Goal: Task Accomplishment & Management: Manage account settings

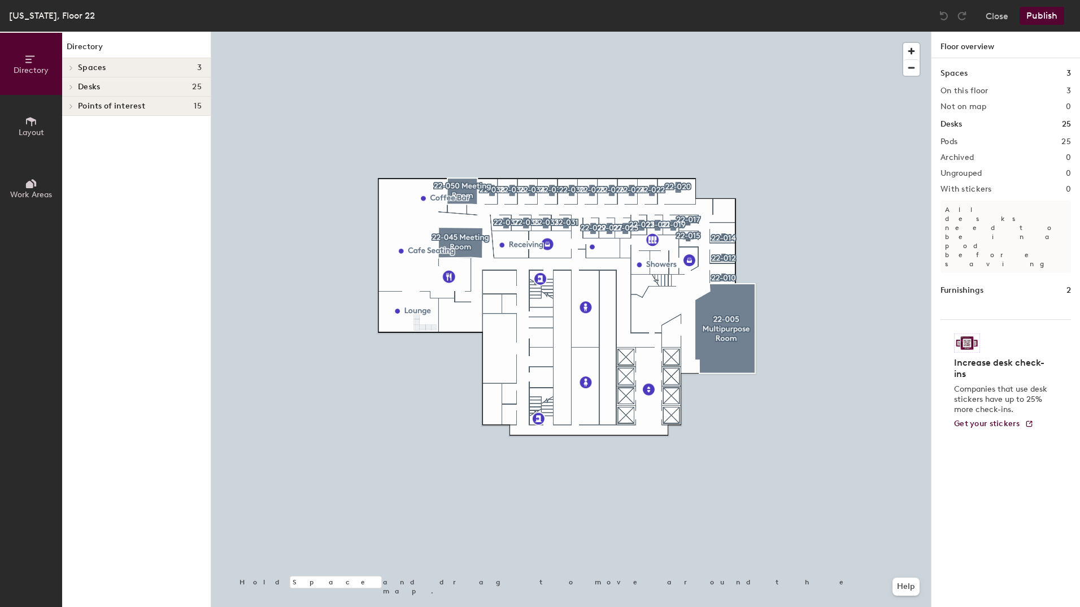
click at [908, 37] on div at bounding box center [915, 56] width 22 height 38
click at [911, 41] on div at bounding box center [915, 56] width 22 height 38
click at [911, 51] on span "button" at bounding box center [912, 51] width 16 height 16
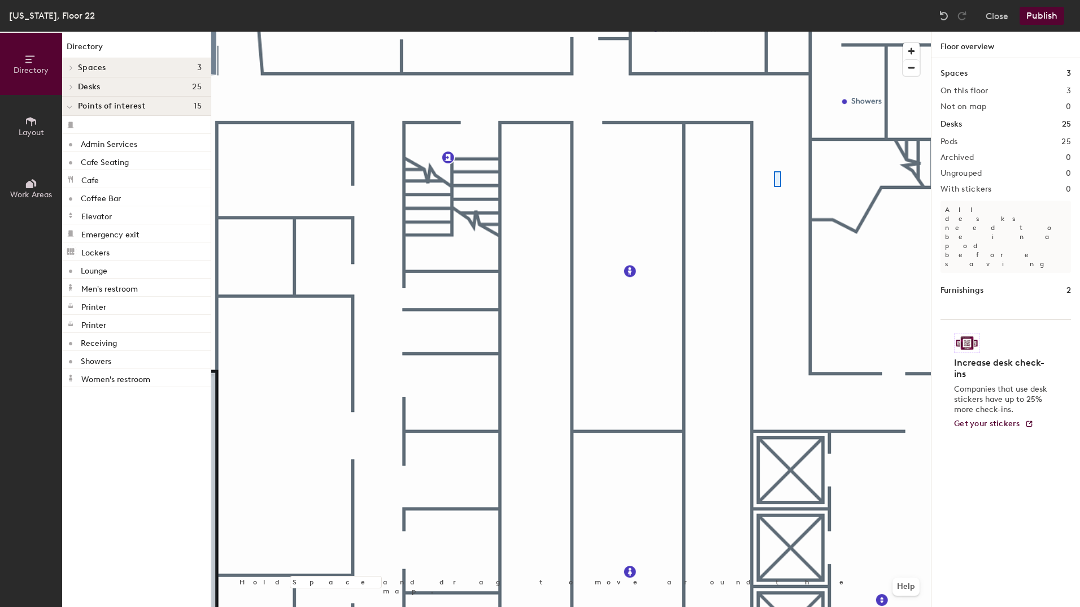
click at [774, 32] on div at bounding box center [571, 32] width 720 height 0
click at [917, 70] on span "button" at bounding box center [912, 68] width 16 height 16
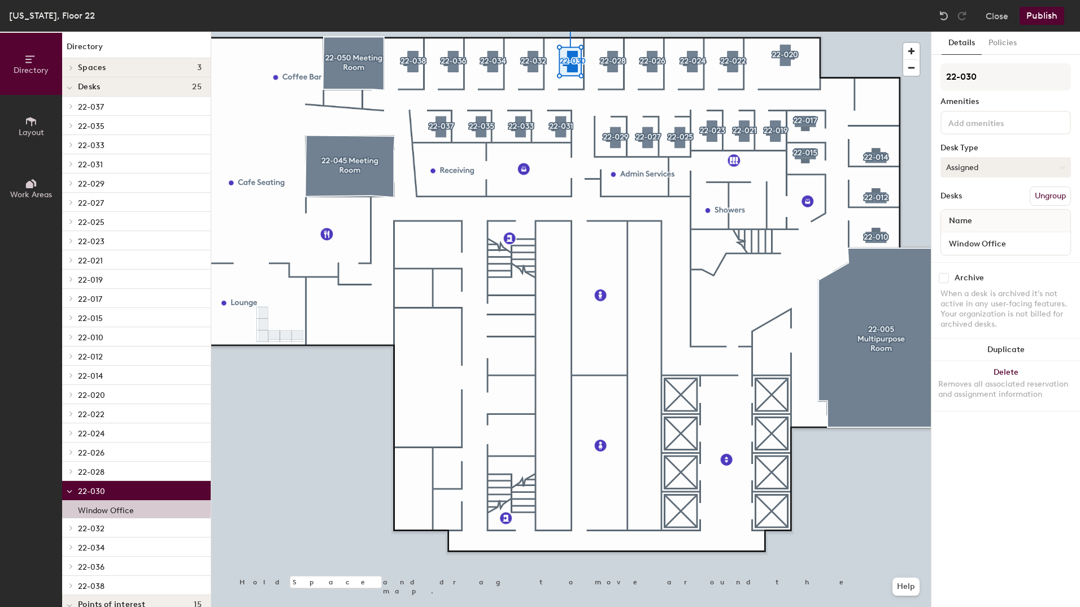
click at [1000, 162] on button "Assigned" at bounding box center [1006, 167] width 131 height 20
click at [985, 235] on div "Hoteled" at bounding box center [997, 236] width 113 height 17
click at [1045, 15] on button "Publish" at bounding box center [1042, 16] width 45 height 18
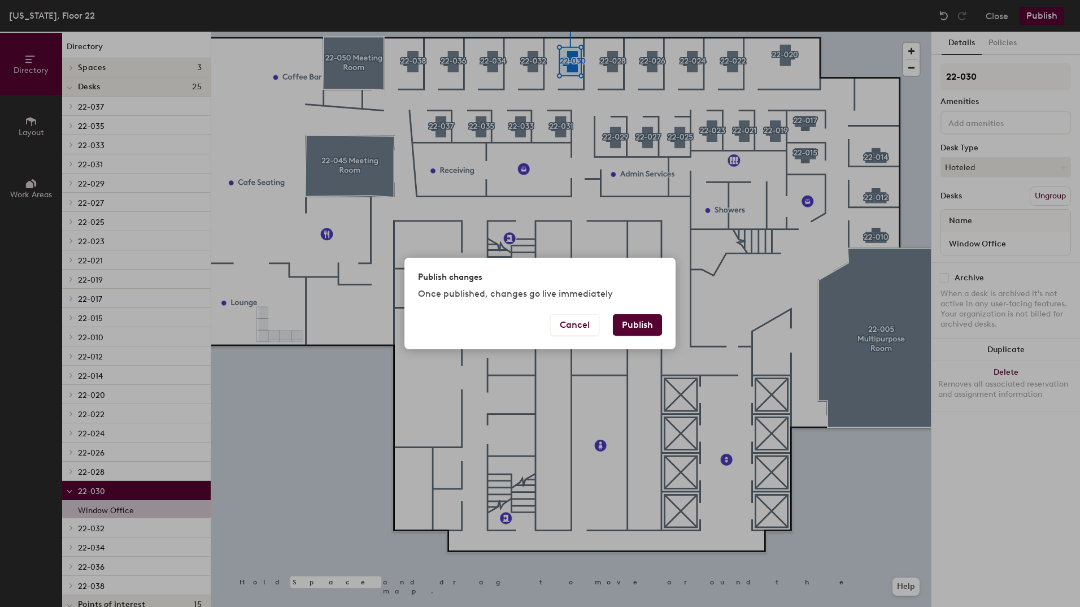
click at [648, 324] on button "Publish" at bounding box center [637, 324] width 49 height 21
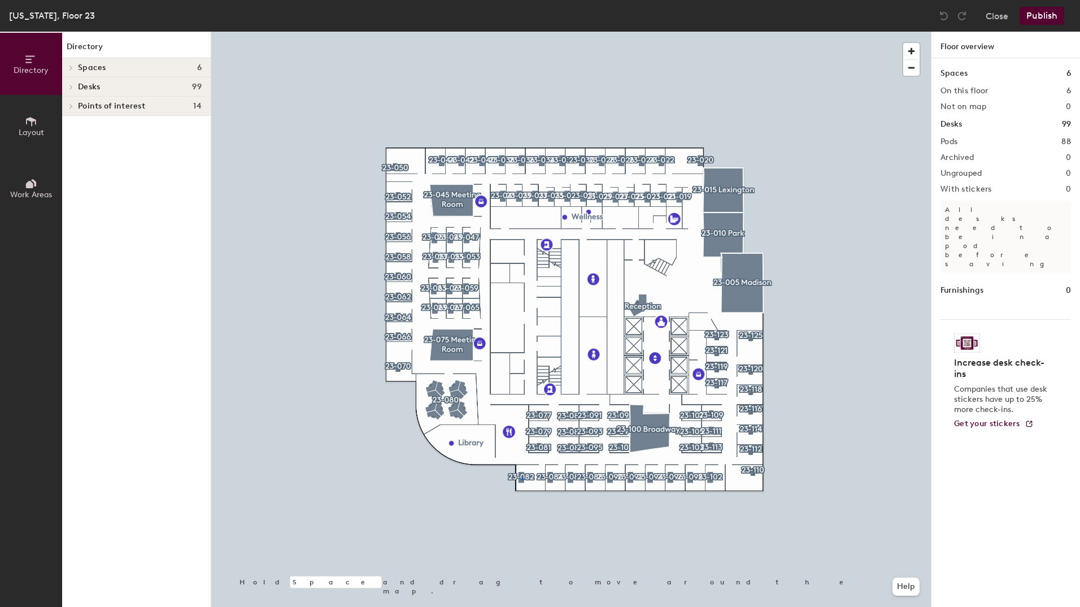
click at [522, 32] on div at bounding box center [571, 32] width 720 height 0
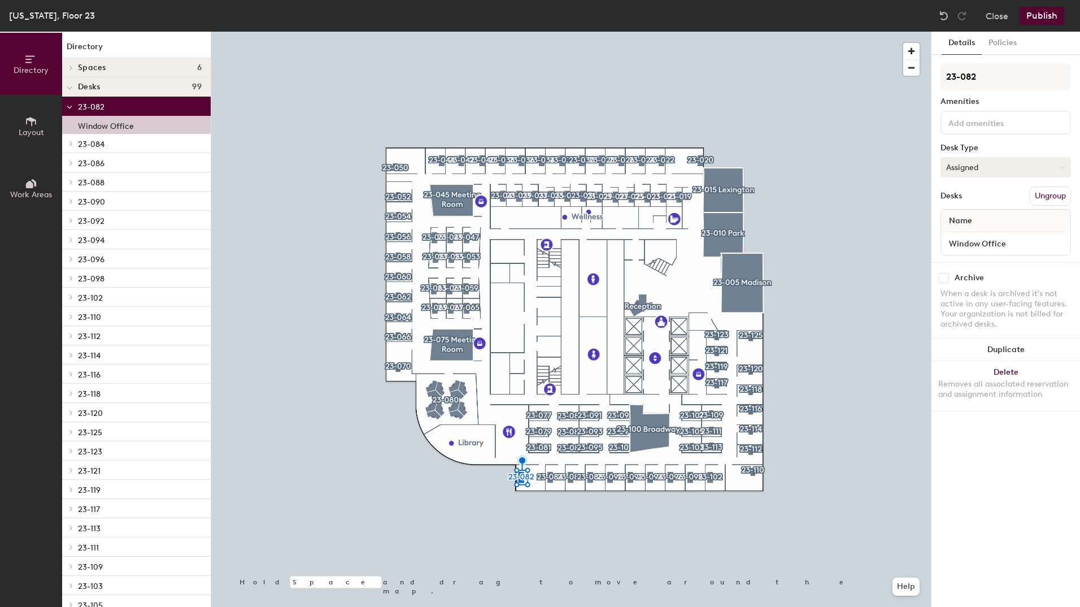
click at [1044, 171] on button "Assigned" at bounding box center [1006, 167] width 131 height 20
click at [988, 234] on div "Hoteled" at bounding box center [997, 236] width 113 height 17
click at [1052, 9] on button "Publish" at bounding box center [1042, 16] width 45 height 18
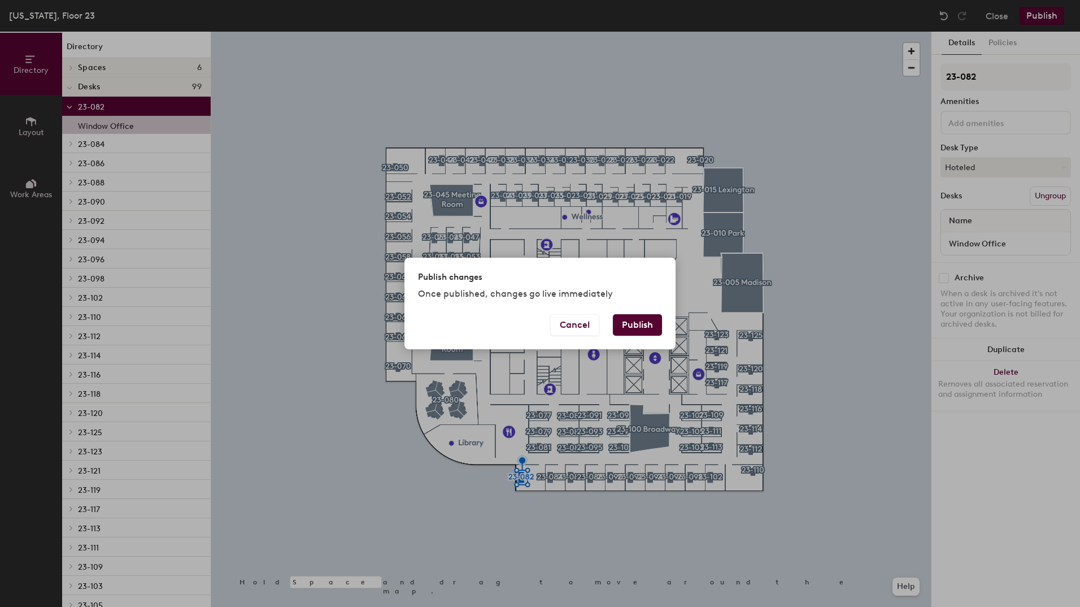
click at [646, 325] on button "Publish" at bounding box center [637, 324] width 49 height 21
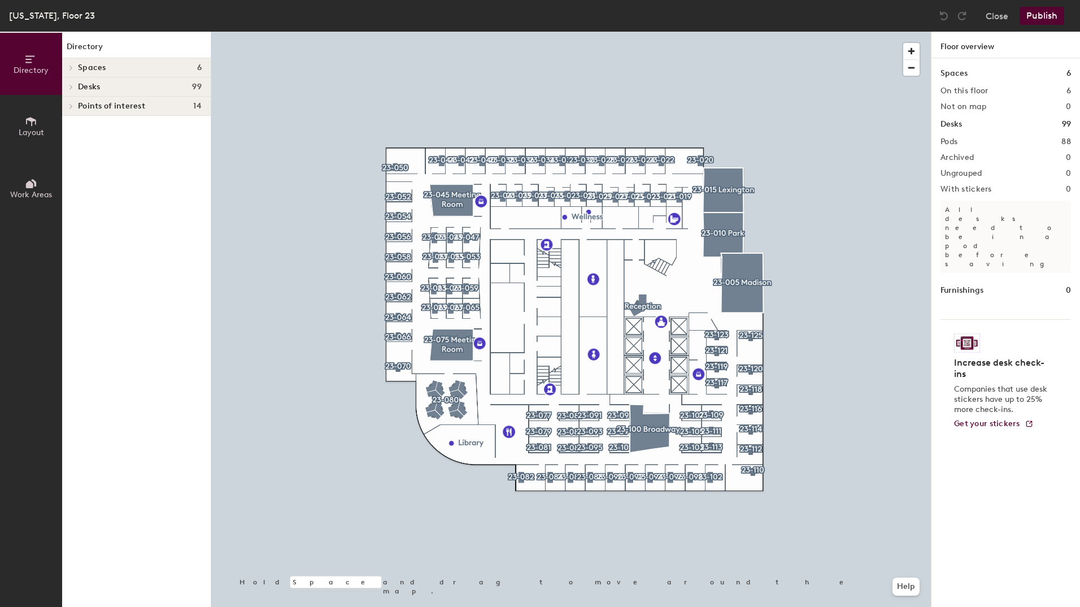
click at [68, 67] on span at bounding box center [71, 68] width 10 height 6
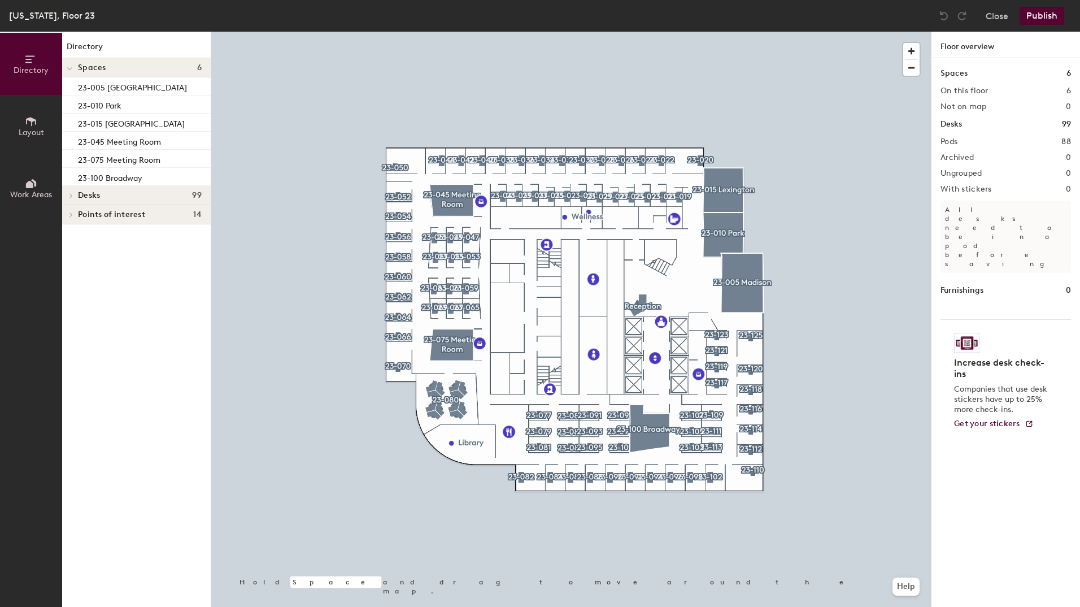
click at [73, 194] on icon at bounding box center [71, 196] width 5 height 6
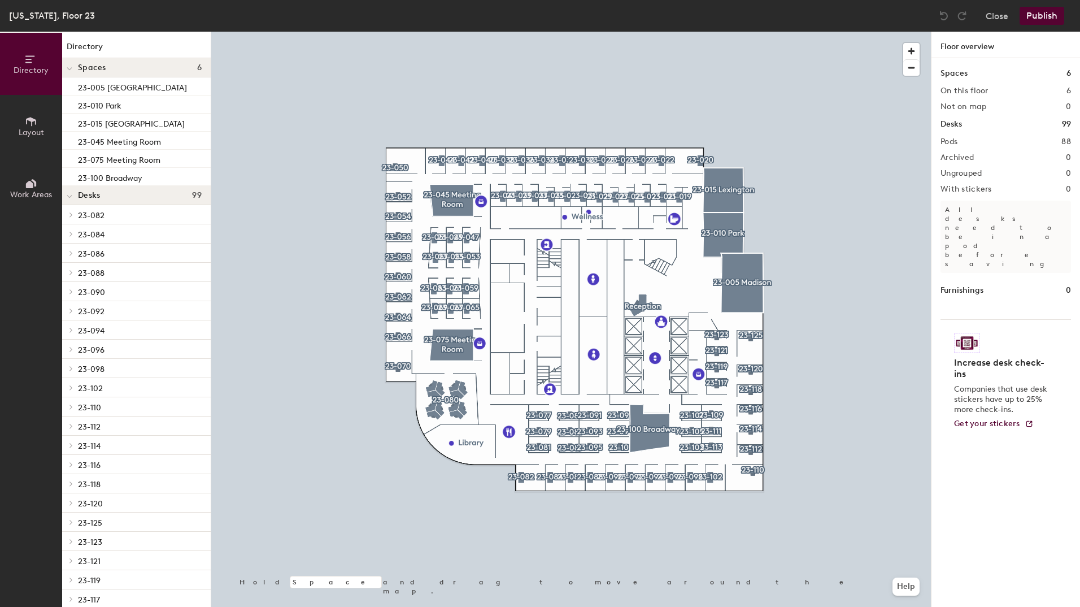
click at [94, 214] on span "23-082" at bounding box center [91, 216] width 27 height 10
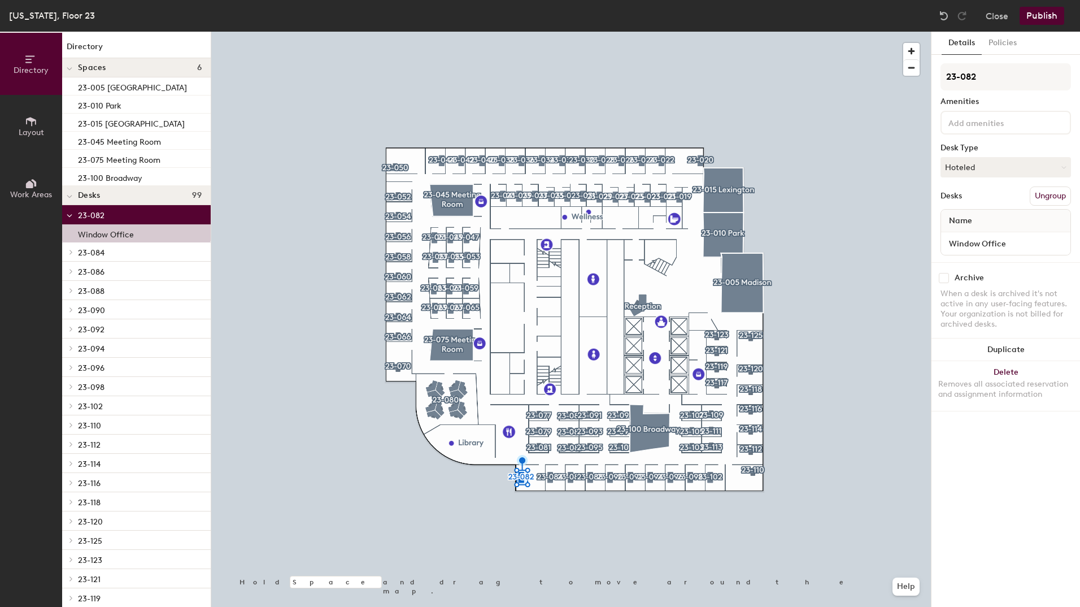
click at [108, 215] on p "23-082" at bounding box center [140, 214] width 124 height 15
click at [111, 233] on p "23-084" at bounding box center [140, 234] width 124 height 15
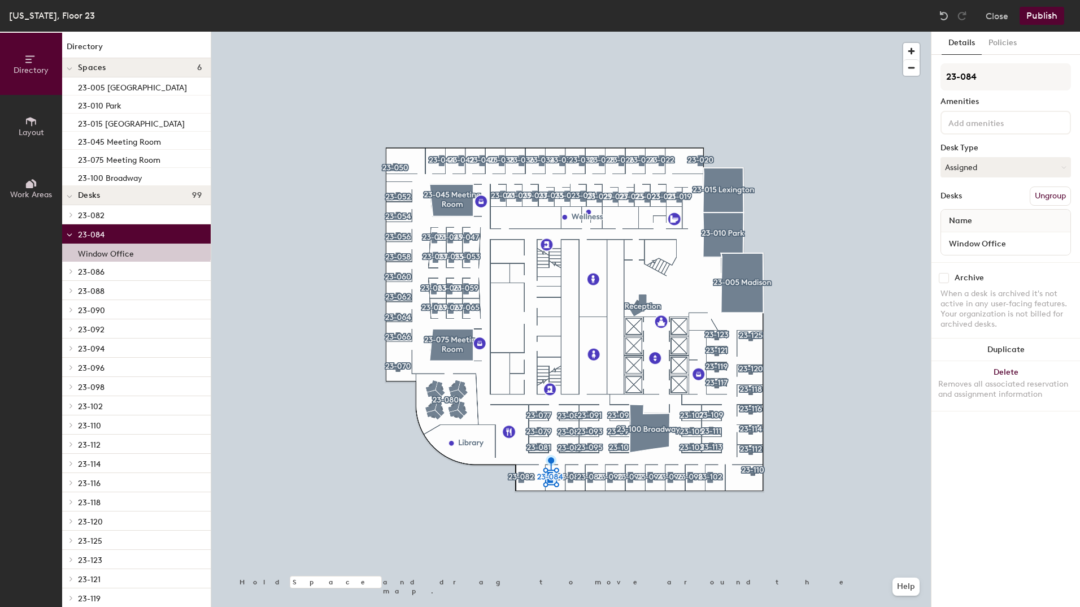
click at [111, 233] on p "23-084" at bounding box center [140, 234] width 124 height 15
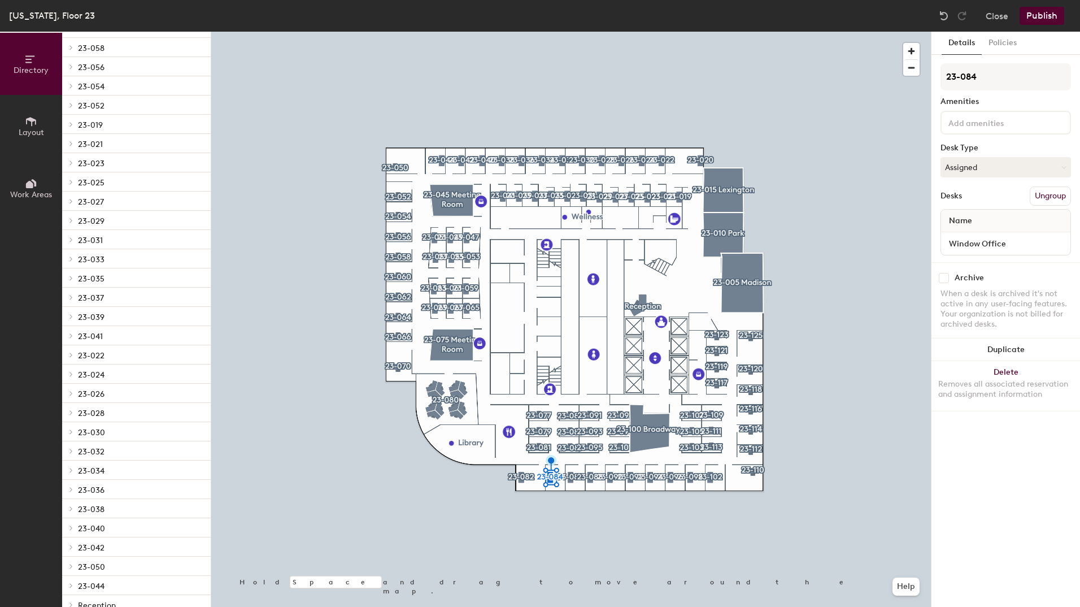
scroll to position [1317, 0]
click at [111, 555] on p "23-080" at bounding box center [140, 549] width 124 height 15
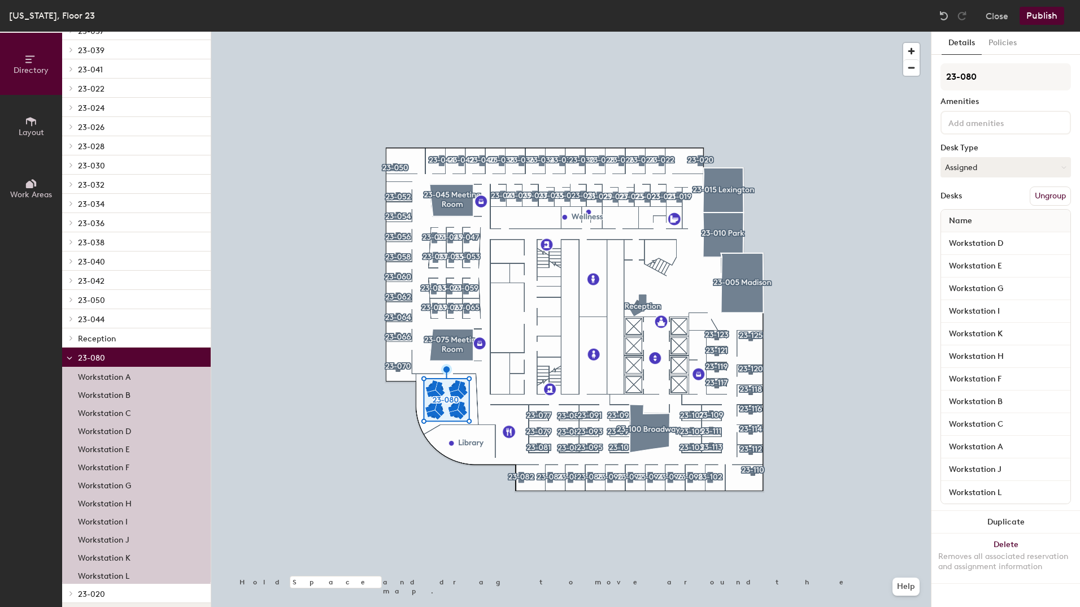
scroll to position [1534, 0]
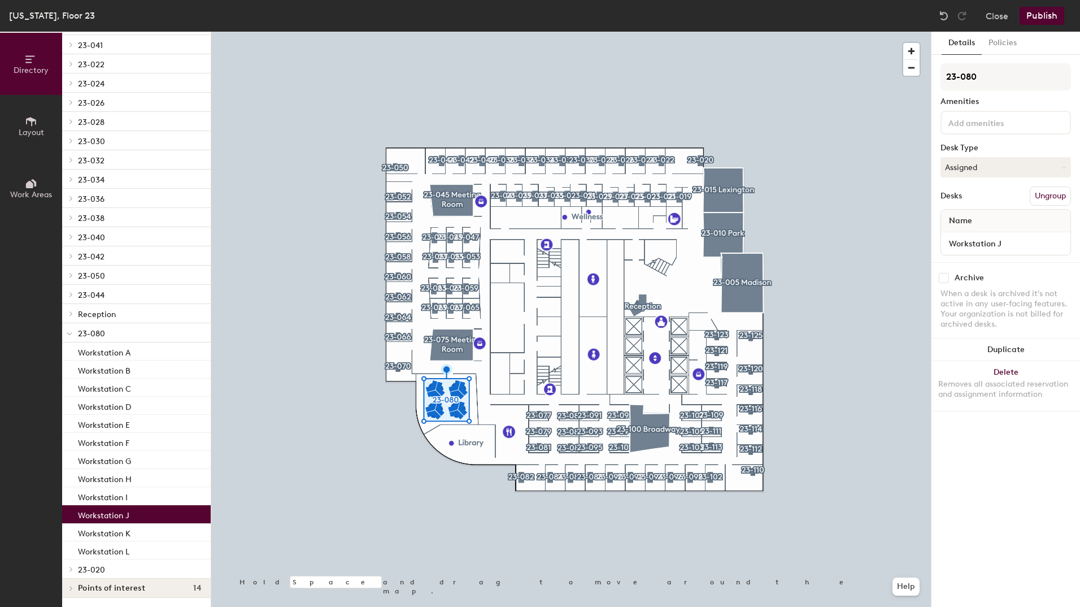
click at [120, 511] on p "Workstation J" at bounding box center [103, 513] width 51 height 13
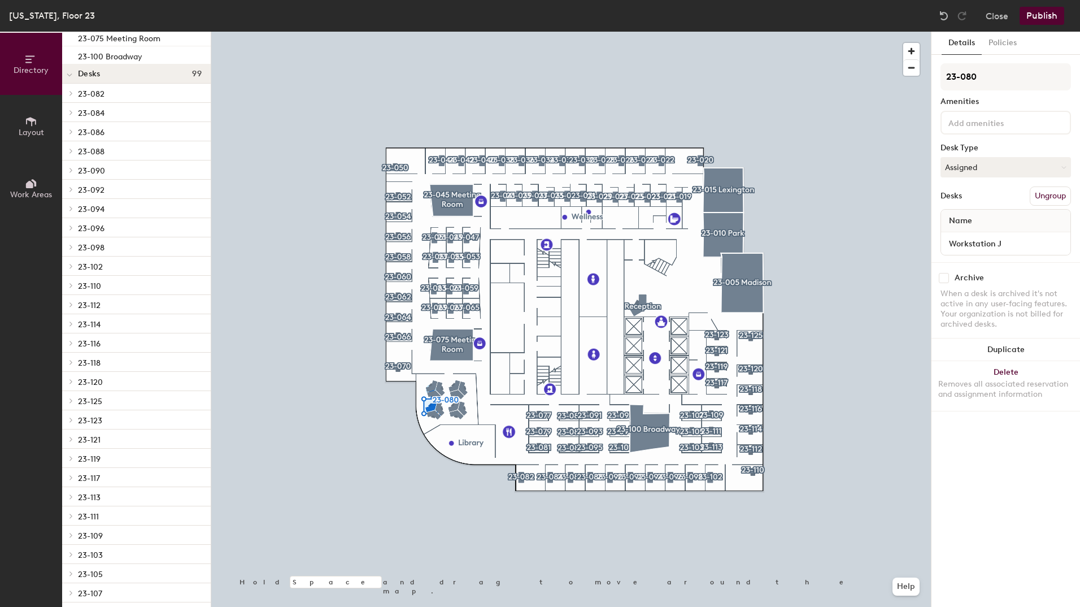
scroll to position [0, 0]
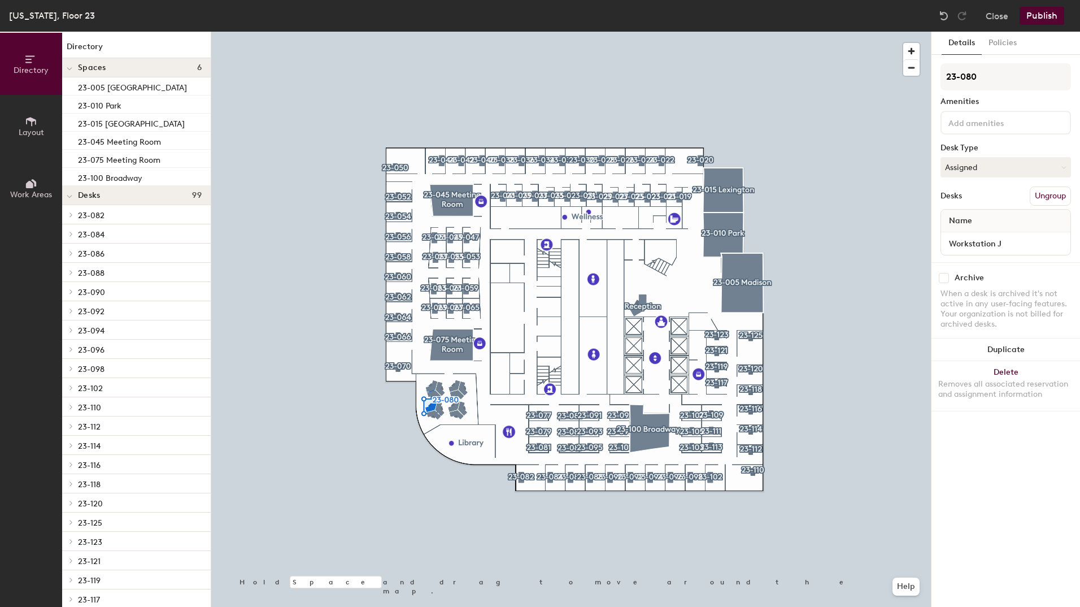
click at [113, 218] on p "23-082" at bounding box center [140, 214] width 124 height 15
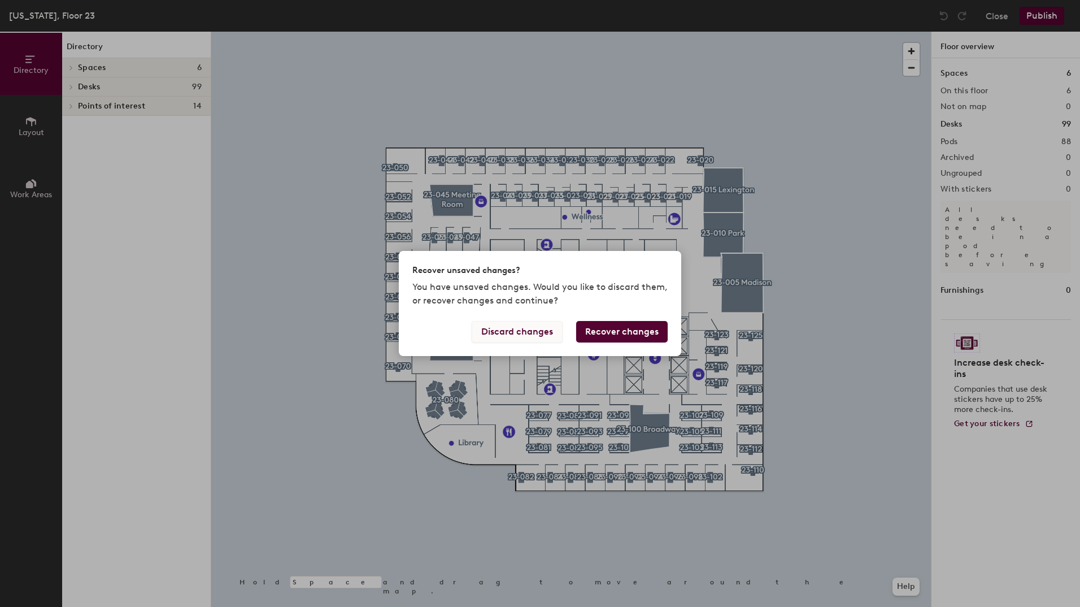
click at [528, 331] on button "Discard changes" at bounding box center [517, 331] width 91 height 21
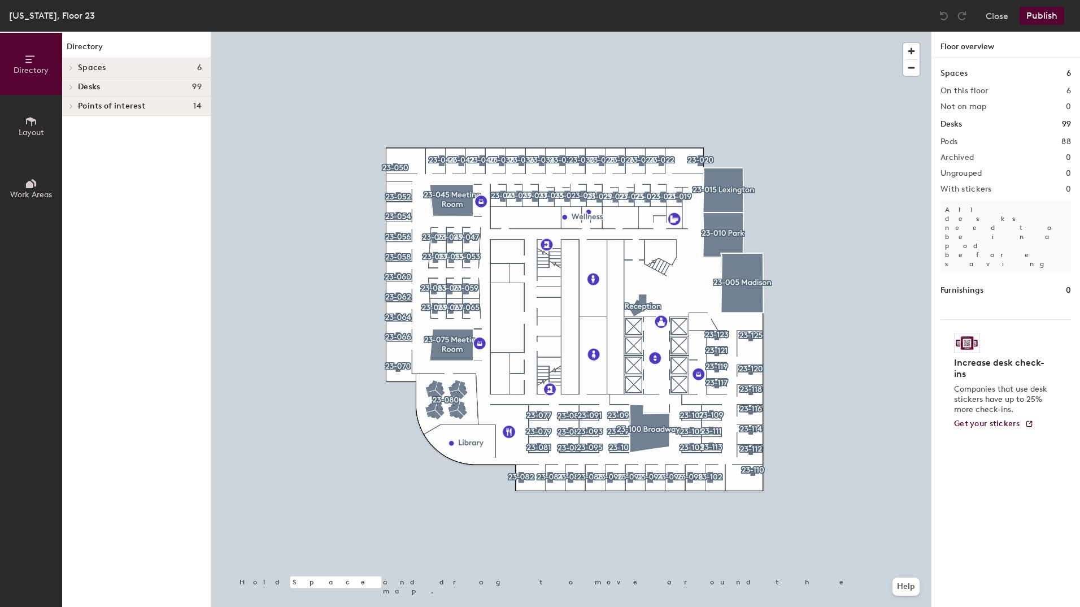
click at [544, 32] on div at bounding box center [571, 32] width 720 height 0
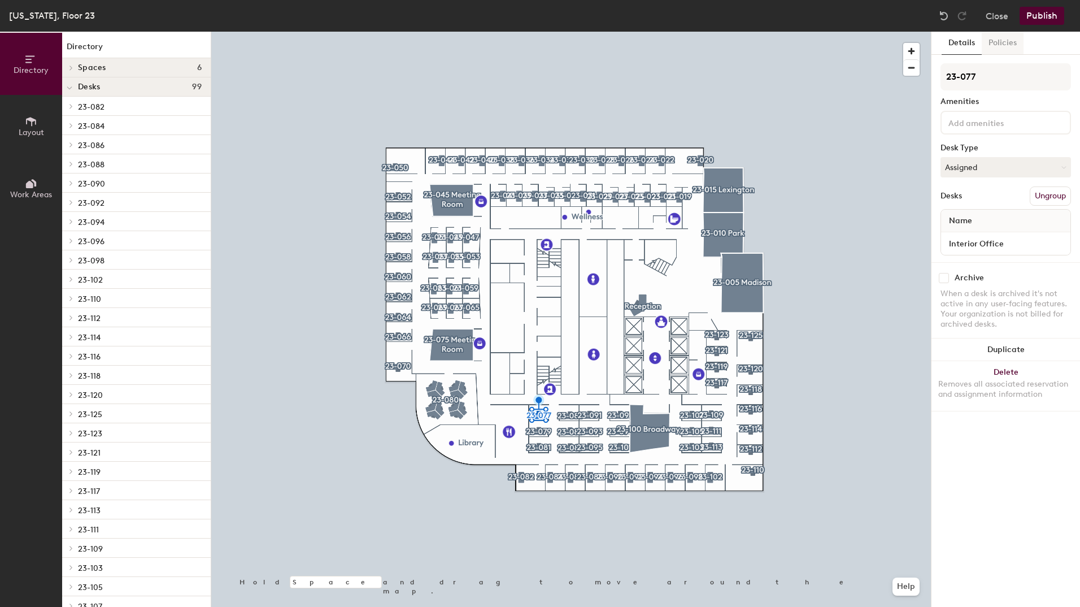
click at [1005, 41] on button "Policies" at bounding box center [1003, 43] width 42 height 23
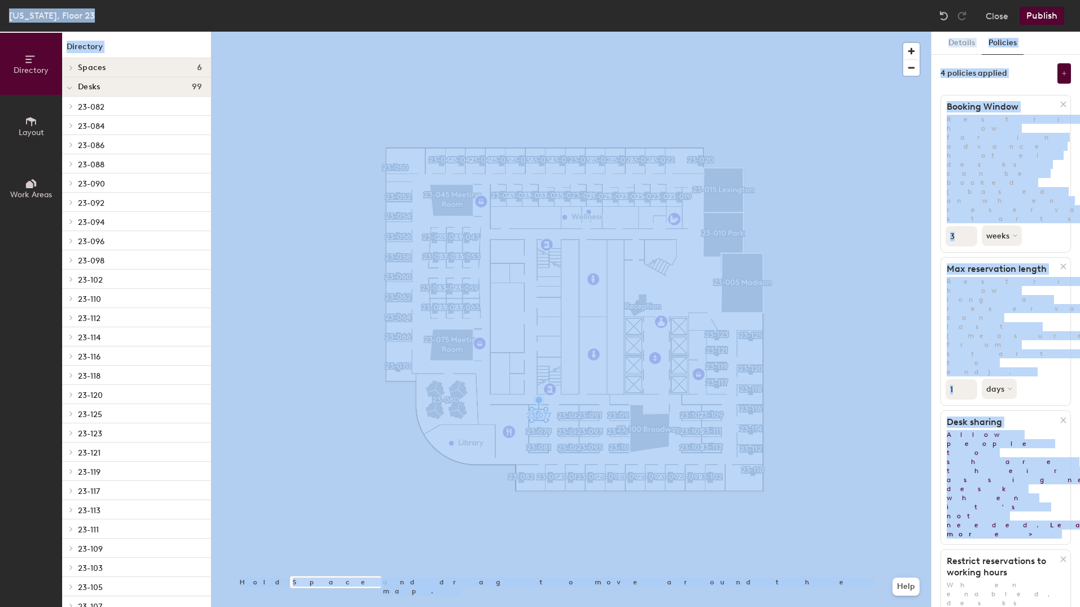
drag, startPoint x: 1065, startPoint y: 314, endPoint x: 1080, endPoint y: 415, distance: 101.7
click at [1080, 415] on html "Skip navigation Schedule Office People Analytics Services Manage CM New York, F…" at bounding box center [540, 303] width 1080 height 607
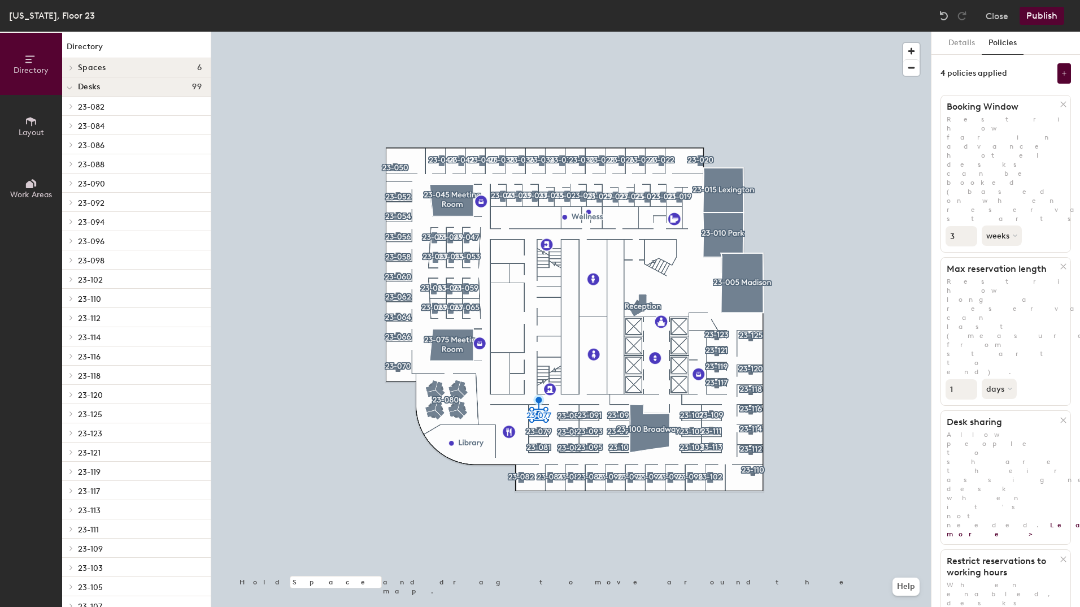
drag, startPoint x: 1080, startPoint y: 415, endPoint x: 1022, endPoint y: 432, distance: 60.2
click at [1022, 432] on div "Details Policies 4 policies applied Booking Window Restrict how far in advance …" at bounding box center [1006, 319] width 149 height 575
click at [1063, 555] on icon at bounding box center [1064, 559] width 8 height 8
click at [970, 46] on button "Details" at bounding box center [962, 43] width 40 height 23
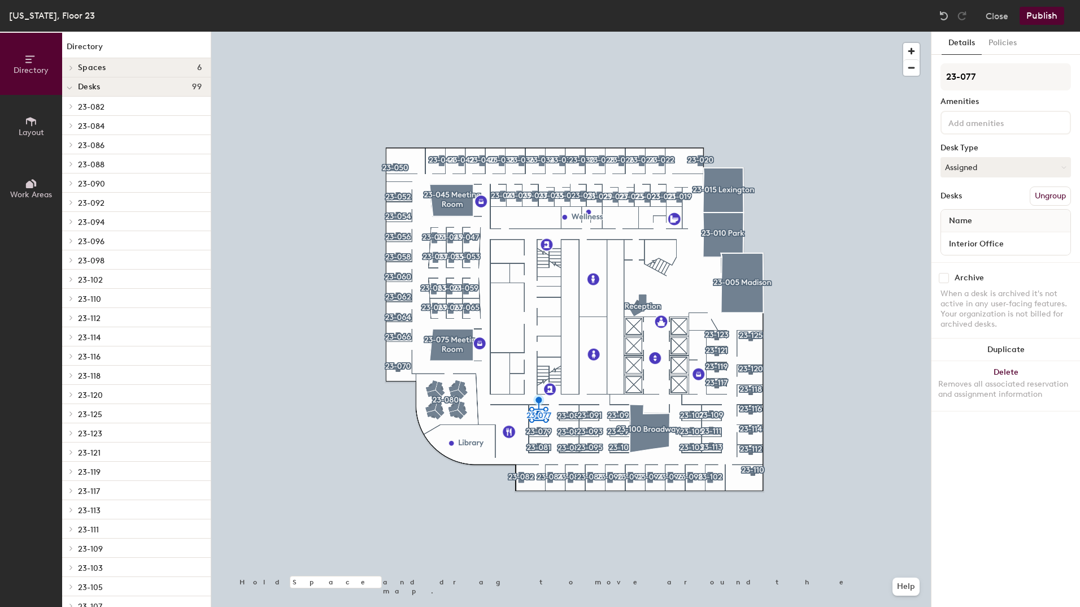
click at [1042, 14] on button "Publish" at bounding box center [1042, 16] width 45 height 18
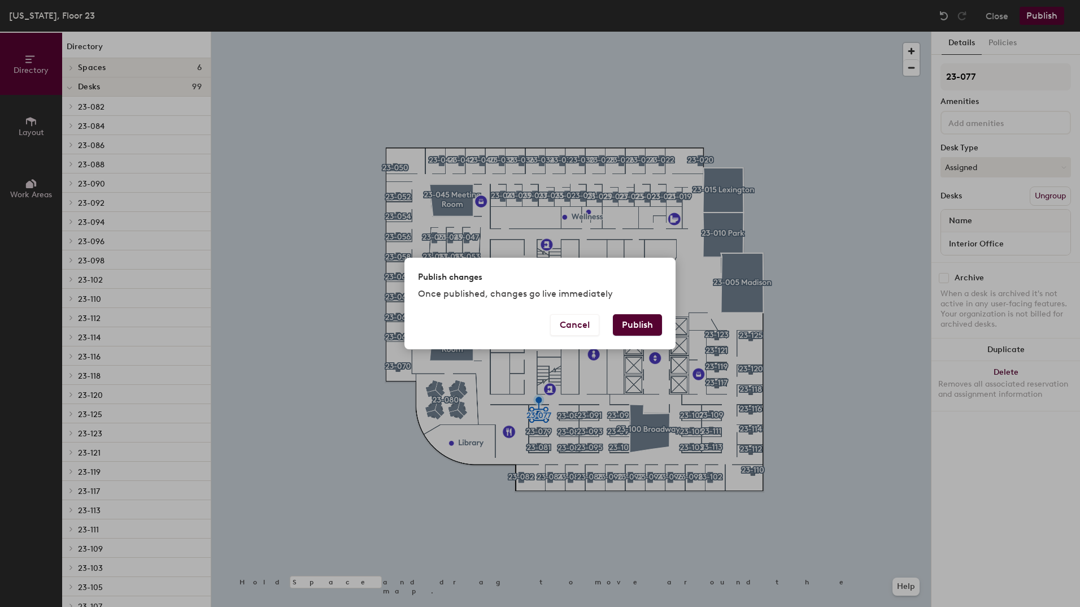
click at [624, 332] on button "Publish" at bounding box center [637, 324] width 49 height 21
